Goal: Transaction & Acquisition: Purchase product/service

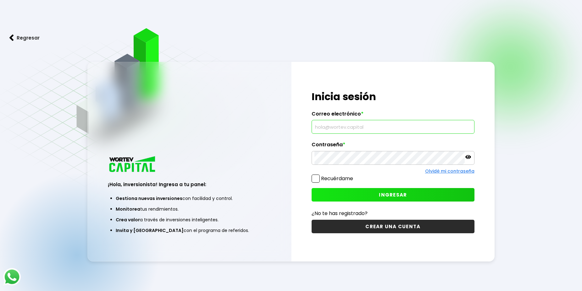
click at [329, 128] on input "text" at bounding box center [392, 126] width 157 height 13
click at [349, 197] on button "INGRESAR" at bounding box center [393, 195] width 163 height 14
click at [322, 129] on input "[EMAIL_ADDRESS][DOMAIN_NAME]" at bounding box center [392, 126] width 157 height 13
type input "[EMAIL_ADDRESS][DOMAIN_NAME]"
click at [362, 198] on button "INGRESAR" at bounding box center [393, 195] width 163 height 14
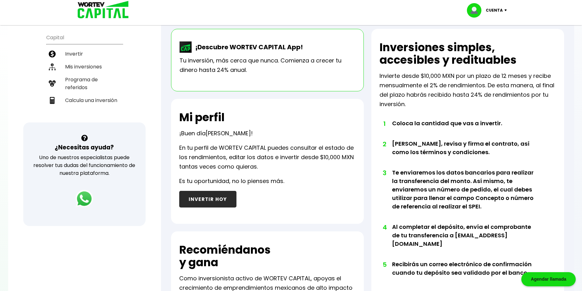
scroll to position [120, 0]
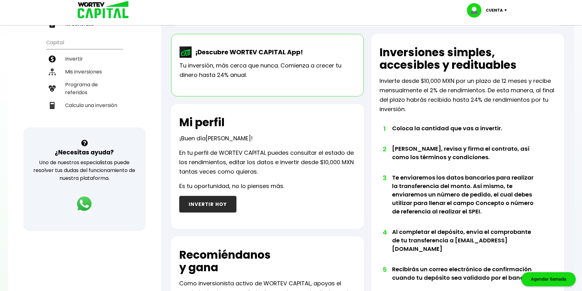
click at [216, 213] on button "INVERTIR HOY" at bounding box center [207, 204] width 57 height 17
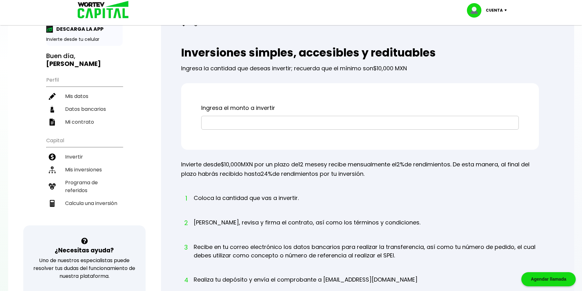
scroll to position [40, 0]
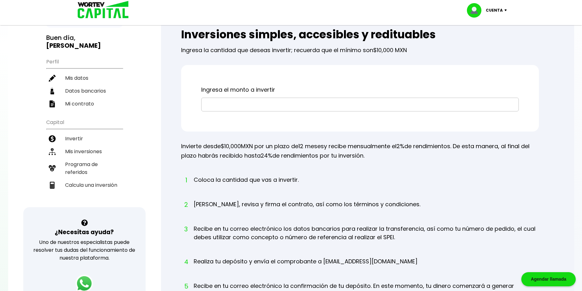
click at [240, 111] on input "text" at bounding box center [360, 104] width 312 height 13
type input "$49,900"
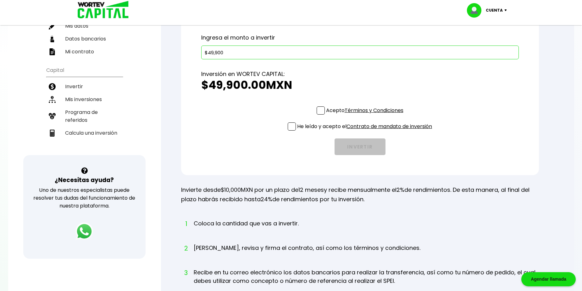
scroll to position [93, 0]
click at [319, 114] on span at bounding box center [321, 110] width 8 height 8
click at [366, 115] on input "Acepto Términos y Condiciones" at bounding box center [366, 115] width 0 height 0
click at [289, 130] on span at bounding box center [292, 126] width 8 height 8
click at [366, 131] on input "He leído y acepto el Contrato de mandato de inversión" at bounding box center [366, 131] width 0 height 0
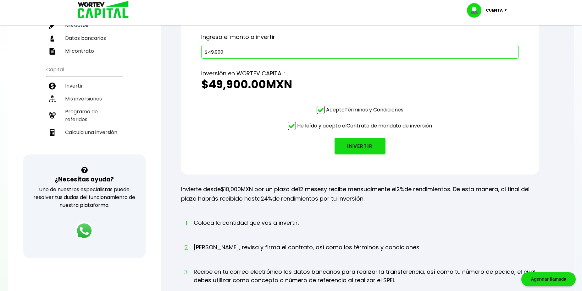
click at [364, 155] on button "INVERTIR" at bounding box center [359, 146] width 51 height 17
